Goal: Transaction & Acquisition: Book appointment/travel/reservation

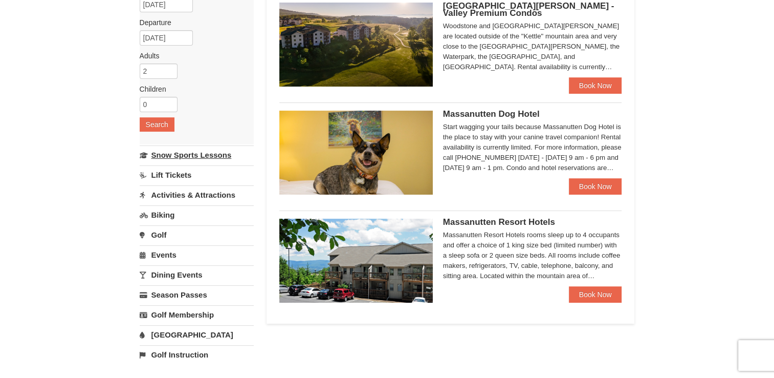
scroll to position [136, 0]
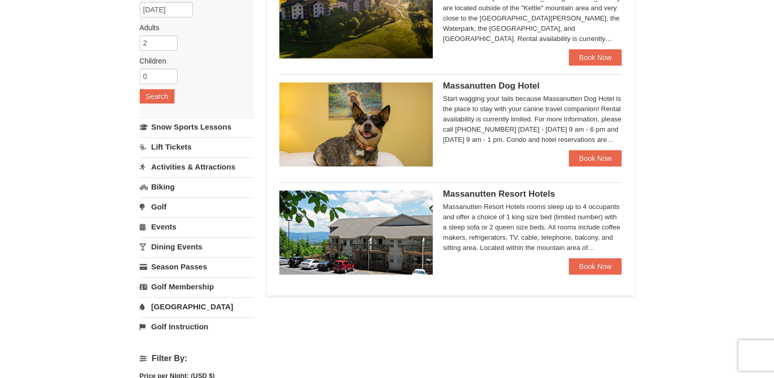
click at [229, 159] on link "Activities & Attractions" at bounding box center [197, 166] width 114 height 19
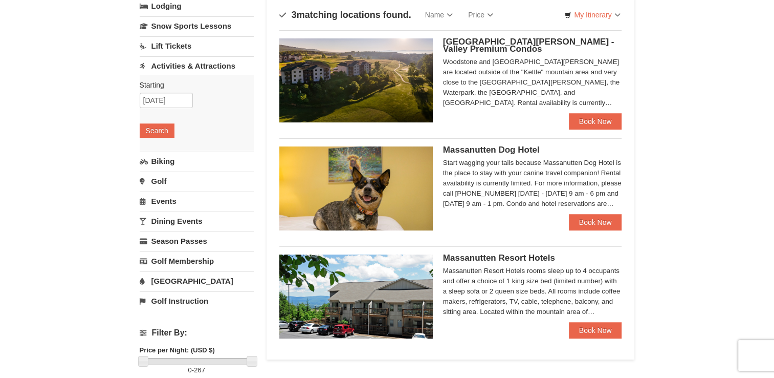
scroll to position [0, 0]
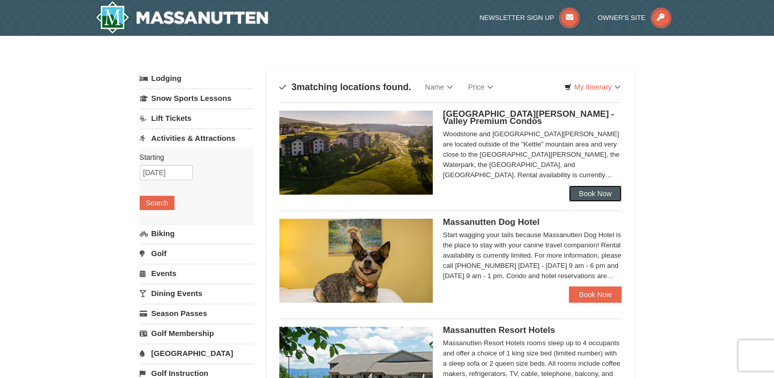
click at [590, 192] on link "Book Now" at bounding box center [595, 193] width 53 height 16
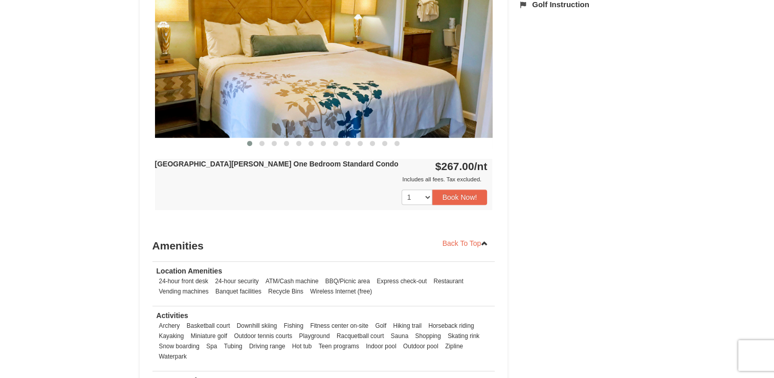
scroll to position [341, 0]
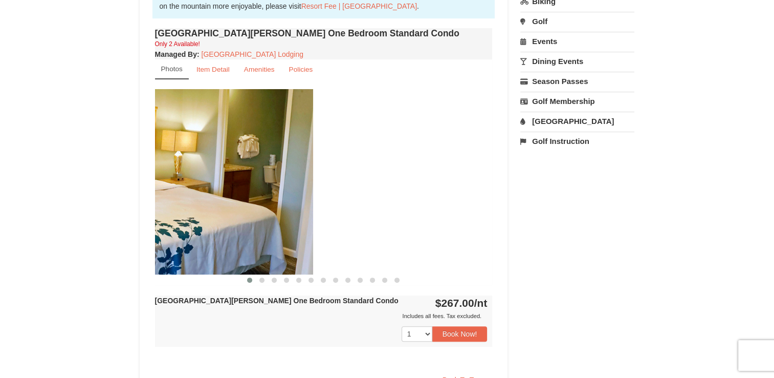
drag, startPoint x: 322, startPoint y: 210, endPoint x: 162, endPoint y: 235, distance: 162.1
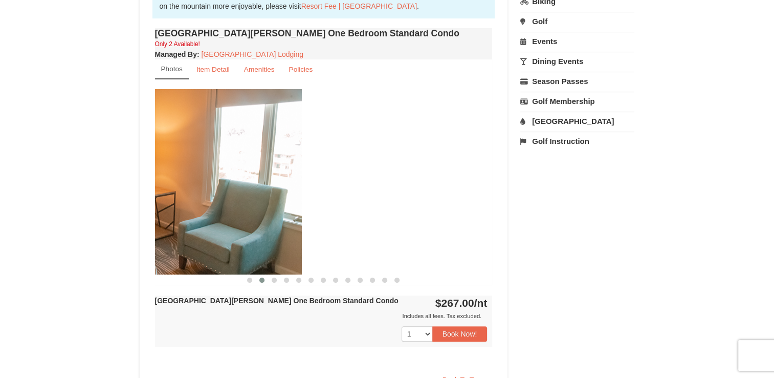
drag, startPoint x: 378, startPoint y: 191, endPoint x: 174, endPoint y: 243, distance: 210.6
click at [184, 245] on img at bounding box center [133, 181] width 338 height 185
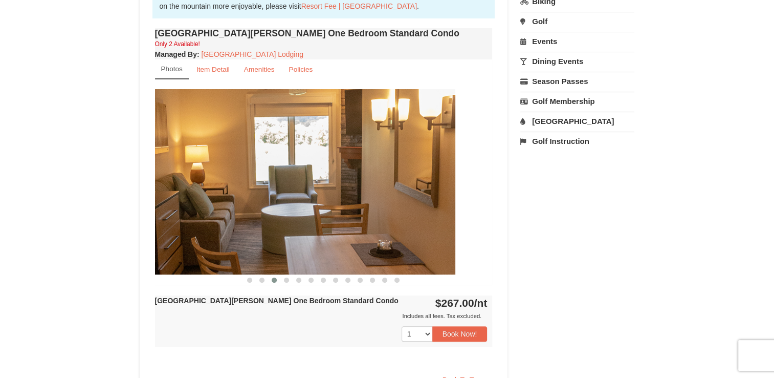
drag, startPoint x: 397, startPoint y: 194, endPoint x: 136, endPoint y: 239, distance: 264.3
click at [132, 242] on div "× <<Back to results [GEOGRAPHIC_DATA][PERSON_NAME] - Valley Premium Condos Book…" at bounding box center [387, 145] width 516 height 880
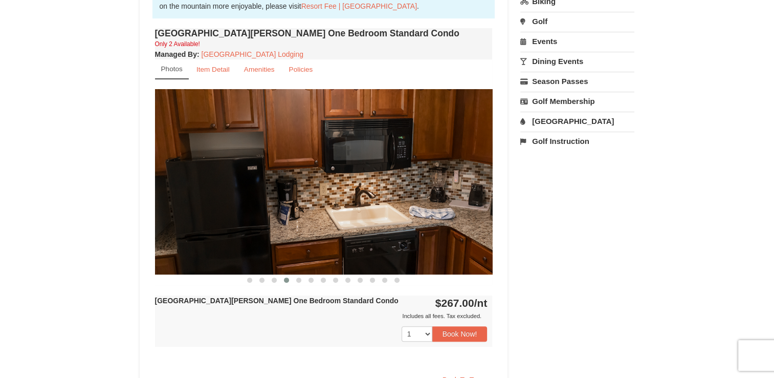
drag, startPoint x: 399, startPoint y: 185, endPoint x: 136, endPoint y: 247, distance: 270.1
click at [140, 246] on div "Book from $267.00! [STREET_ADDRESS], VA Availability Amenities Policies ‹ › Bac…" at bounding box center [324, 165] width 368 height 813
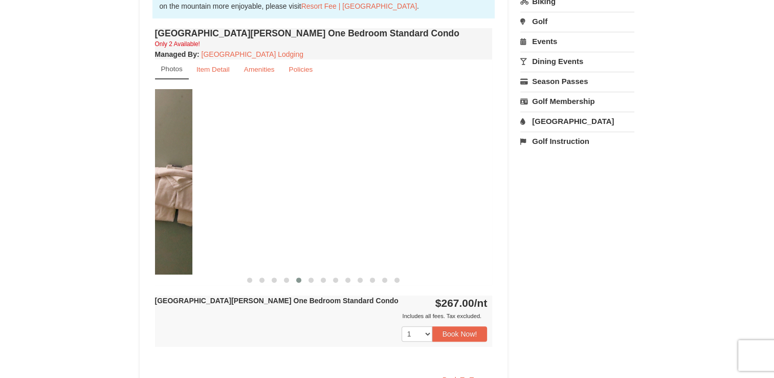
drag, startPoint x: 374, startPoint y: 207, endPoint x: 158, endPoint y: 261, distance: 222.1
click at [158, 261] on img at bounding box center [24, 181] width 338 height 185
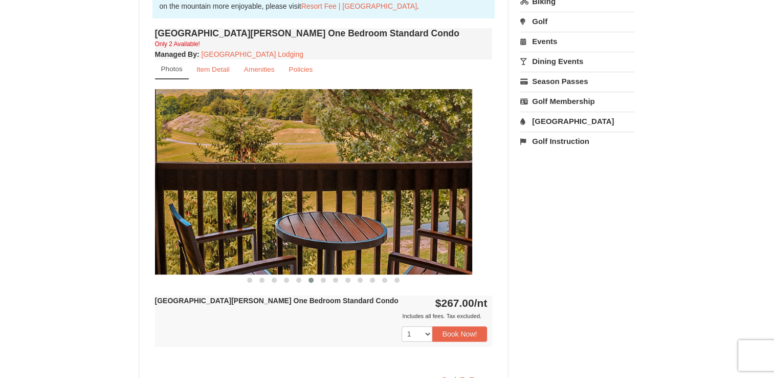
drag, startPoint x: 434, startPoint y: 194, endPoint x: 38, endPoint y: 277, distance: 404.2
click at [78, 270] on div "× <<Back to results [GEOGRAPHIC_DATA][PERSON_NAME] - Valley Premium Condos Book…" at bounding box center [387, 145] width 774 height 900
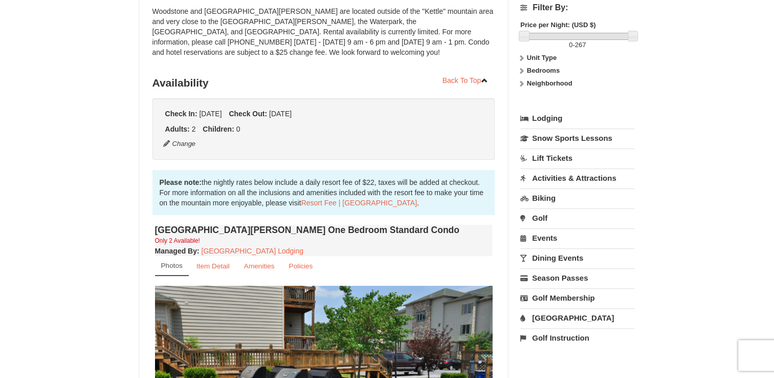
scroll to position [136, 0]
